Goal: Task Accomplishment & Management: Use online tool/utility

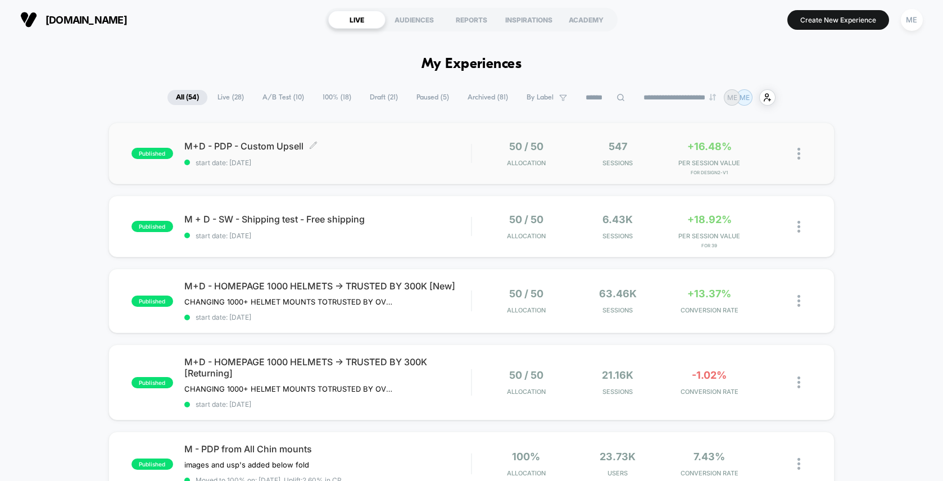
click at [469, 156] on div "M+D - PDP - Custom Upsell Click to edit experience details Click to edit experi…" at bounding box center [327, 154] width 287 height 26
